Goal: Information Seeking & Learning: Learn about a topic

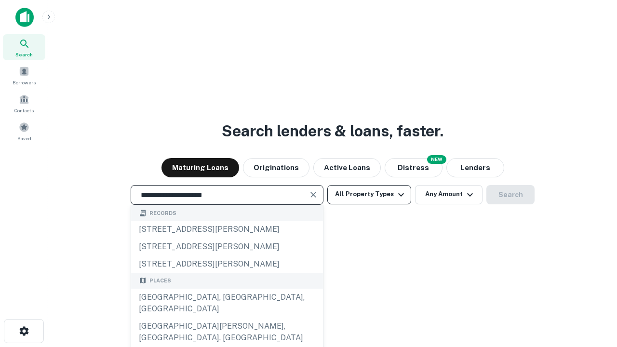
click at [227, 318] on div "[GEOGRAPHIC_DATA], [GEOGRAPHIC_DATA], [GEOGRAPHIC_DATA]" at bounding box center [227, 303] width 192 height 29
click at [369, 194] on button "All Property Types" at bounding box center [370, 194] width 84 height 19
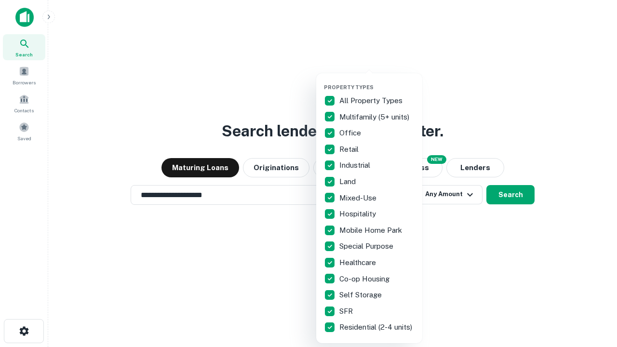
type input "**********"
click at [377, 81] on button "button" at bounding box center [377, 81] width 106 height 0
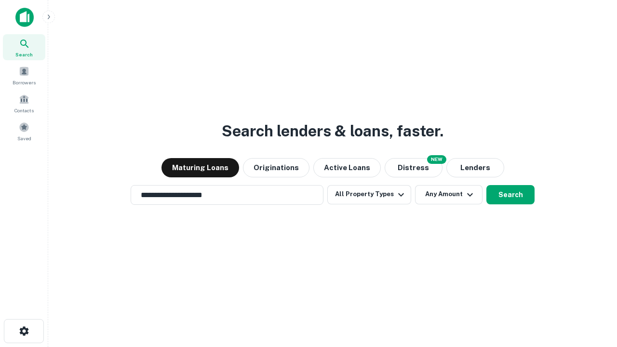
scroll to position [15, 0]
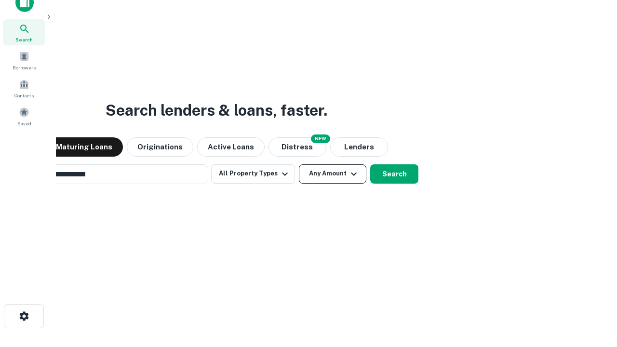
click at [299, 164] on button "Any Amount" at bounding box center [333, 173] width 68 height 19
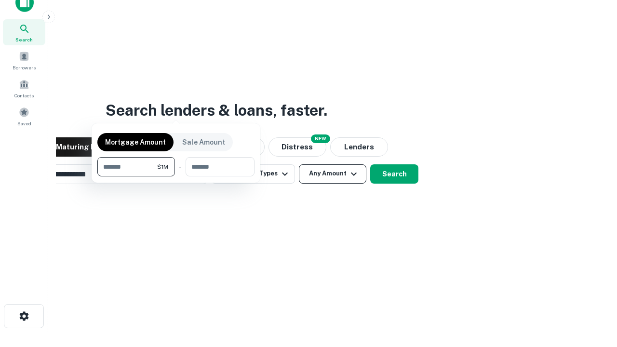
scroll to position [15, 0]
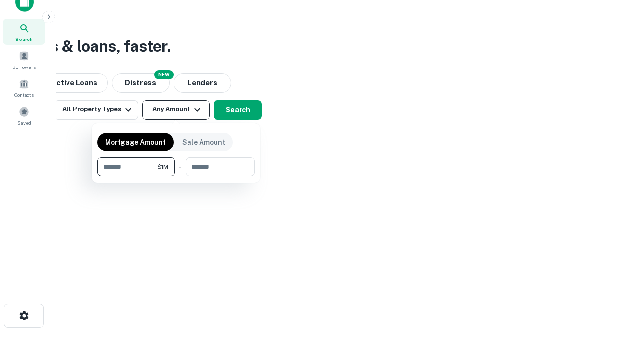
type input "*******"
click at [176, 177] on button "button" at bounding box center [175, 177] width 157 height 0
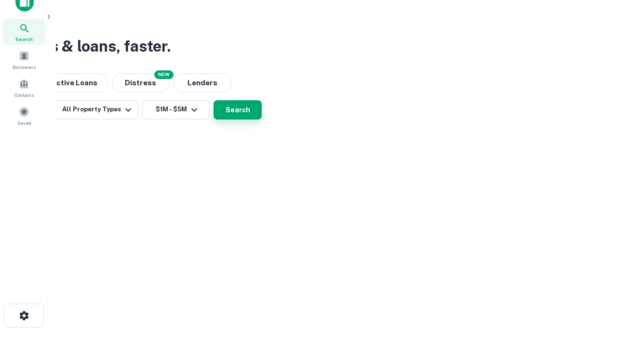
click at [262, 120] on button "Search" at bounding box center [238, 109] width 48 height 19
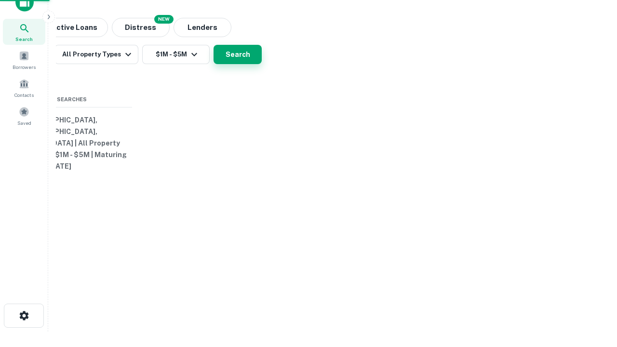
scroll to position [15, 0]
